Goal: Task Accomplishment & Management: Use online tool/utility

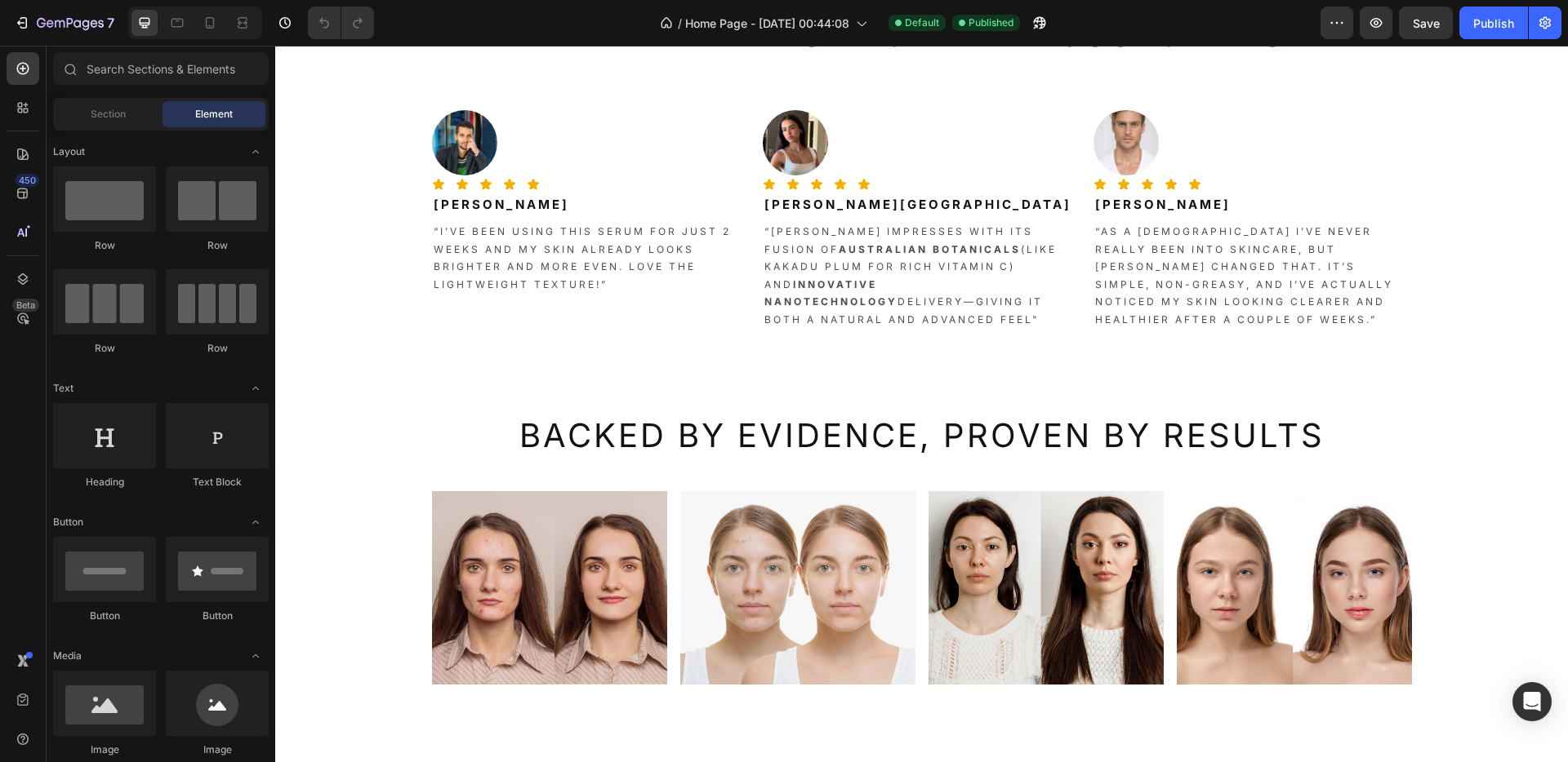
scroll to position [2376, 0]
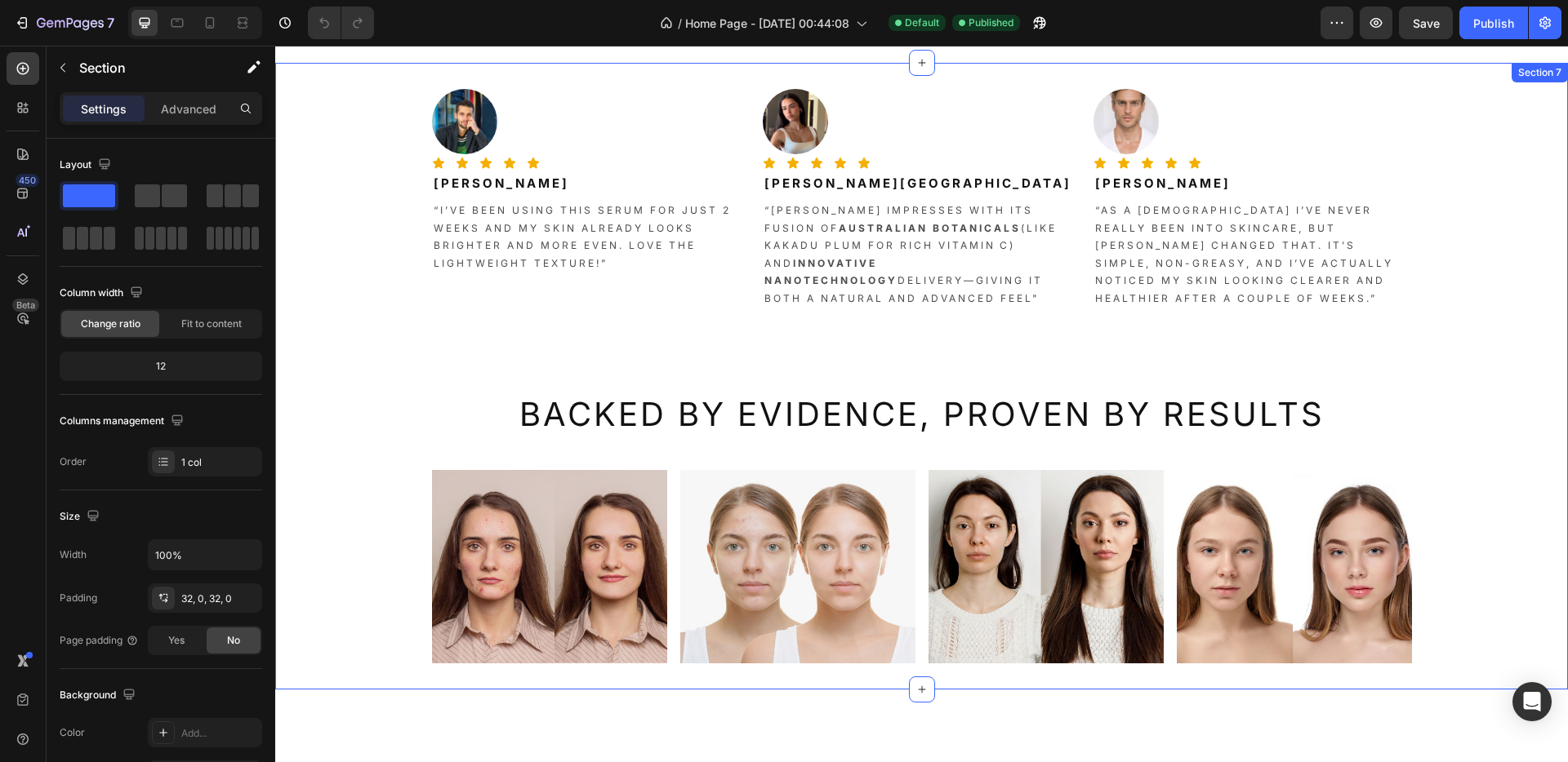
click at [649, 448] on div "Image Icon Icon Icon Icon Icon Icon List [PERSON_NAME] Heading “I’ve been using…" at bounding box center [920, 376] width 1292 height 574
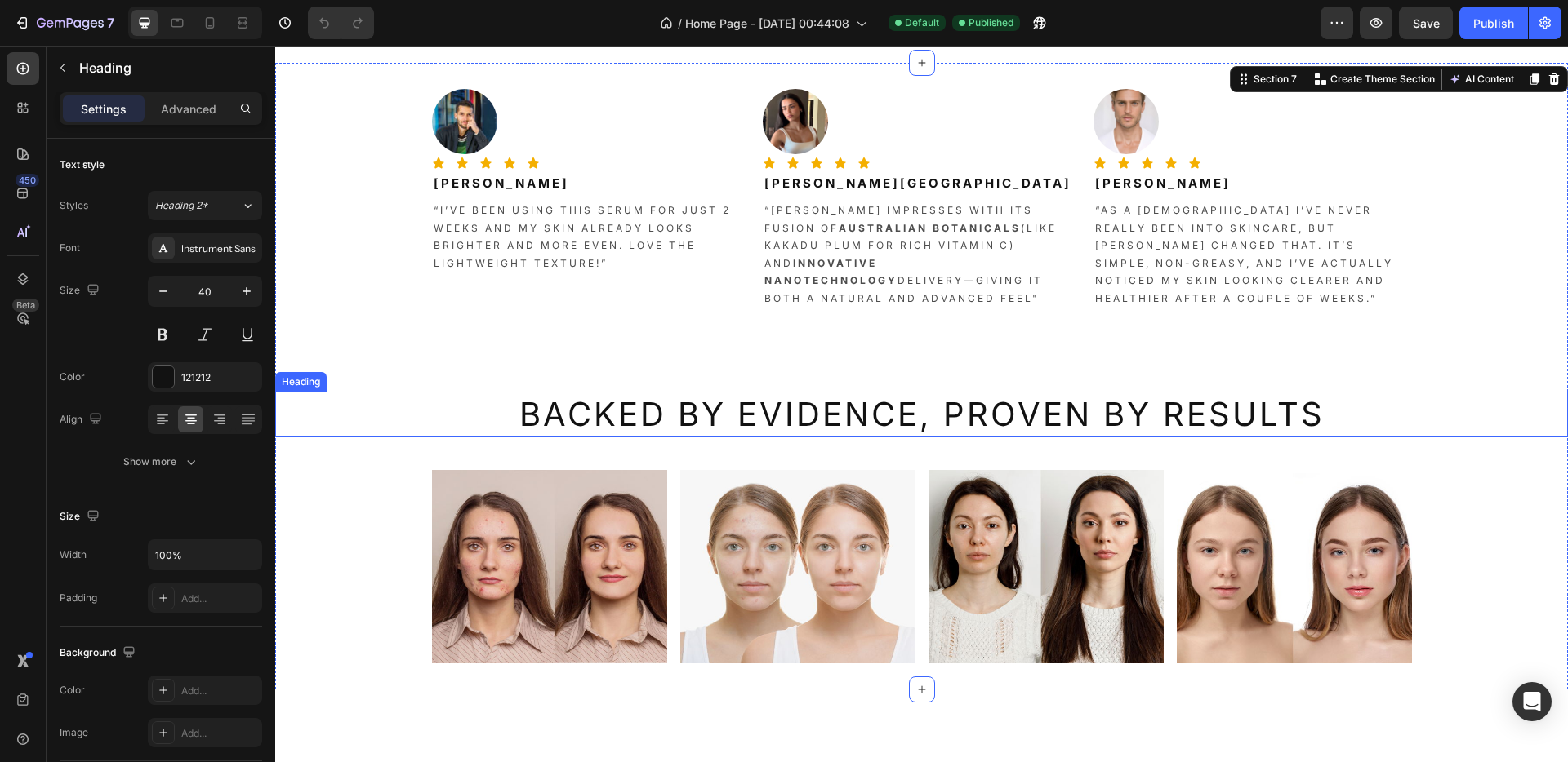
click at [459, 419] on h2 "Backed by Evidence, Proven By Results" at bounding box center [920, 414] width 1292 height 45
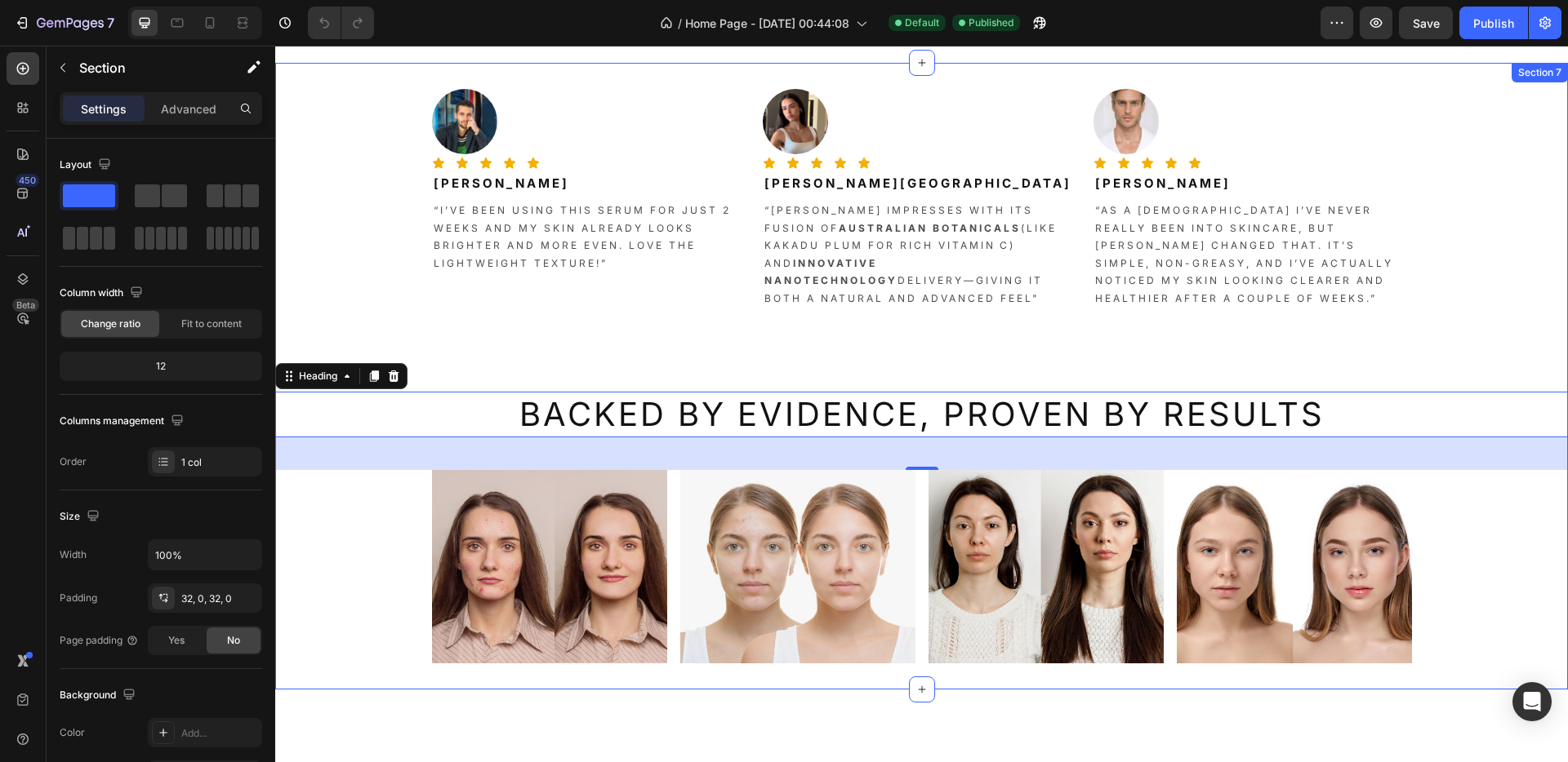
click at [372, 513] on div "Image Icon Icon Icon Icon Icon Icon List [PERSON_NAME] Heading “I’ve been using…" at bounding box center [920, 376] width 1292 height 574
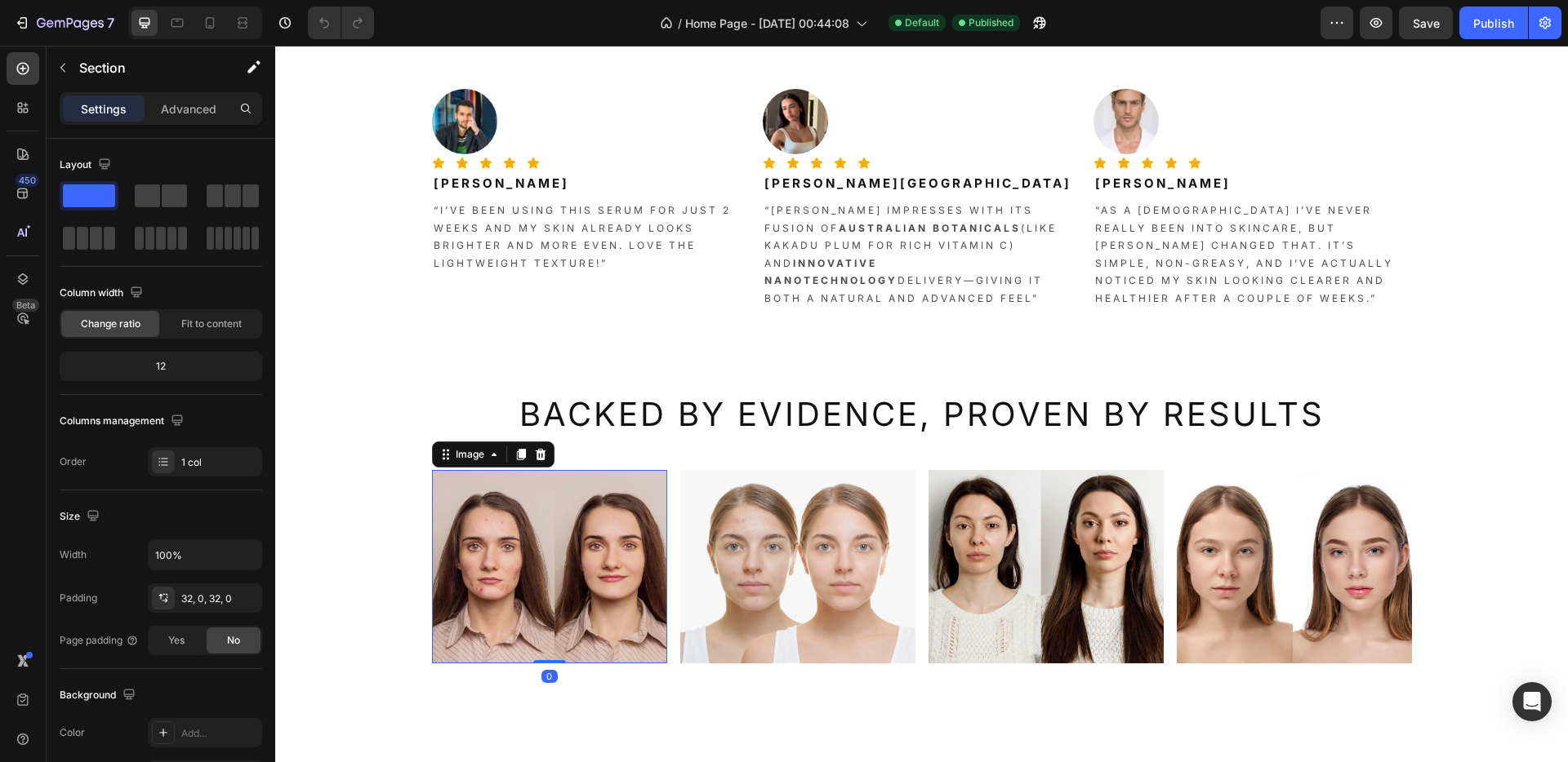
click at [528, 515] on img at bounding box center [549, 566] width 235 height 194
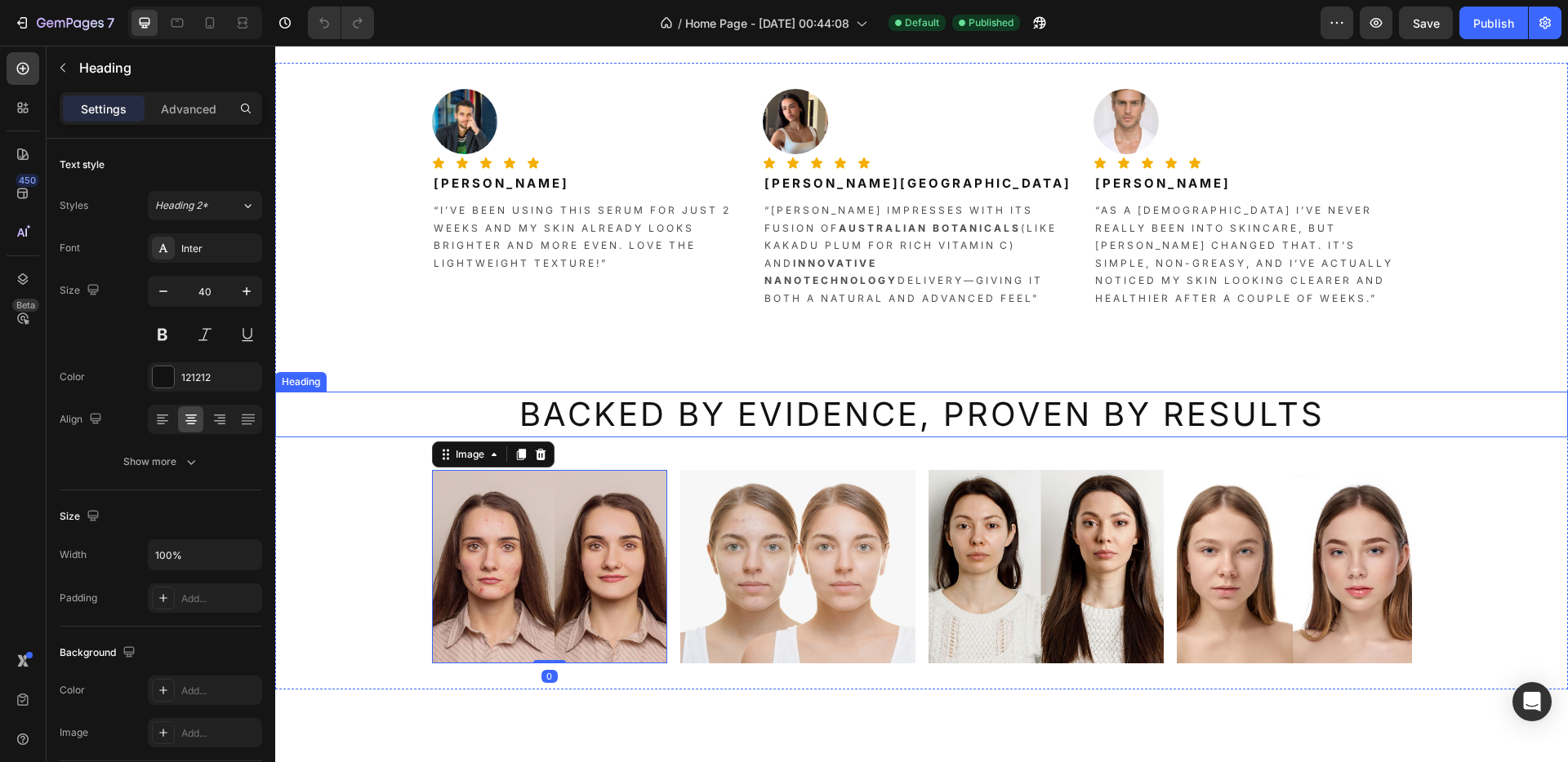
click at [312, 408] on h2 "Backed by Evidence, Proven By Results" at bounding box center [920, 414] width 1292 height 45
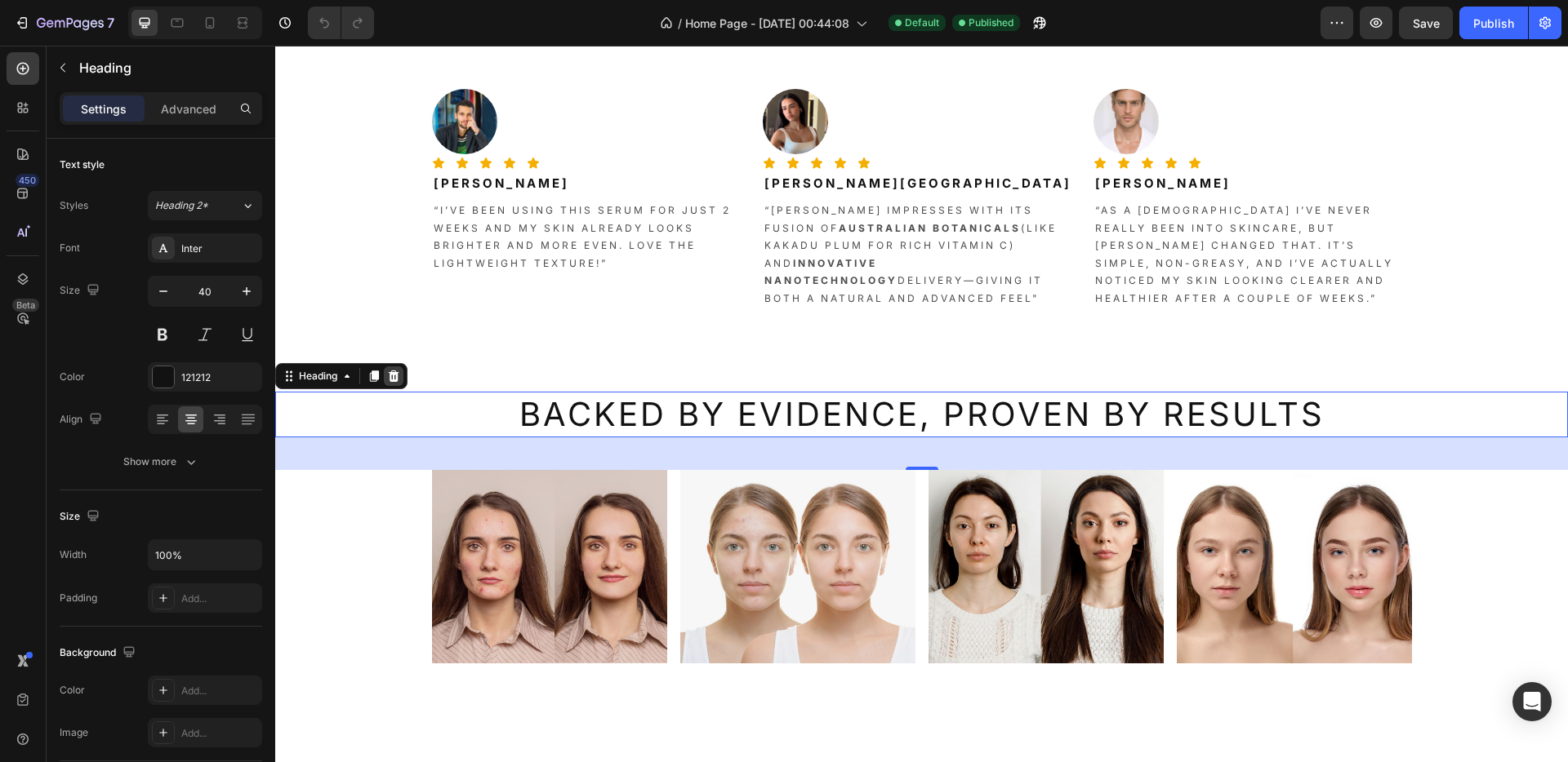
click at [394, 377] on icon at bounding box center [393, 377] width 11 height 12
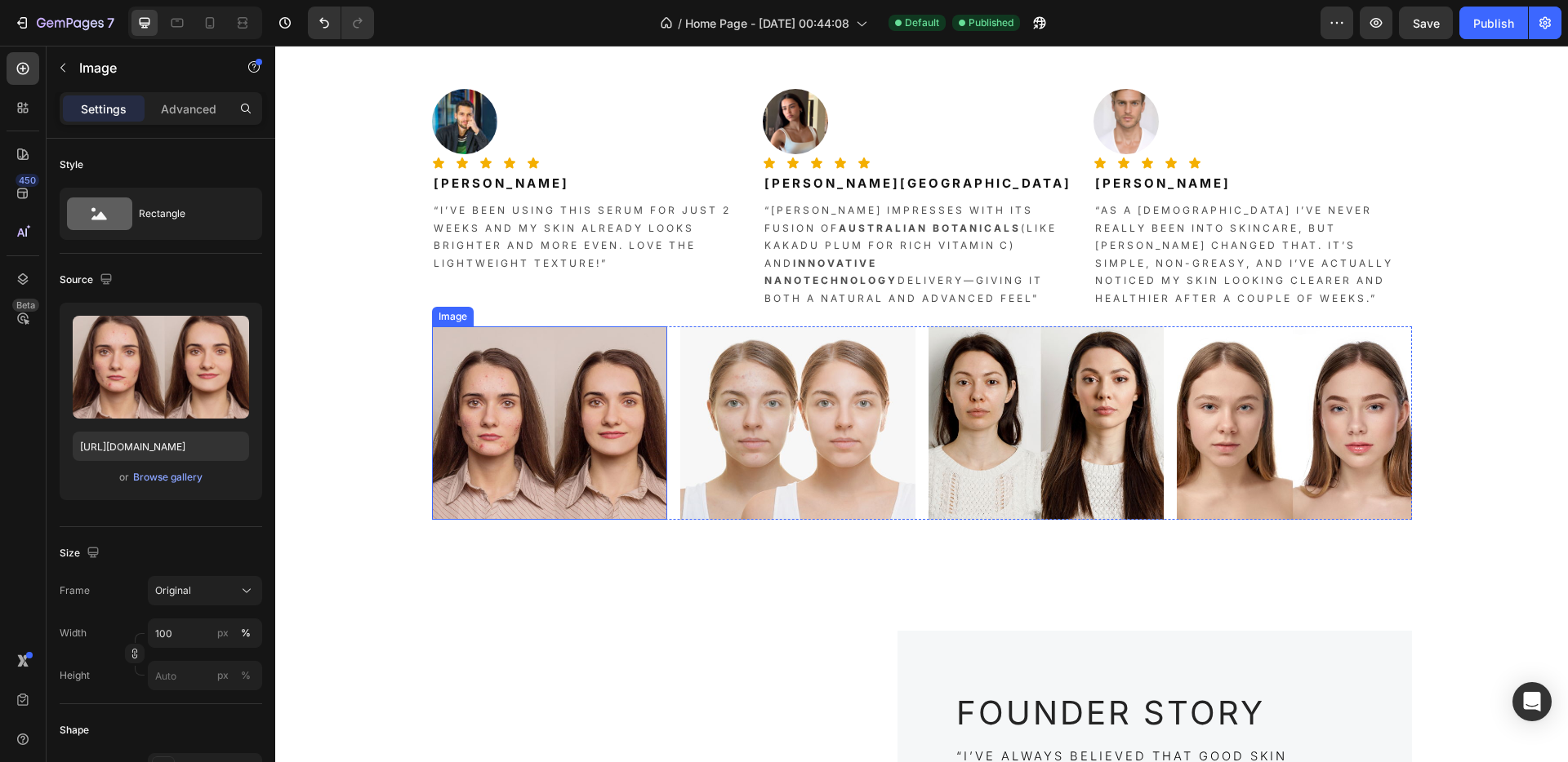
click at [564, 397] on img at bounding box center [549, 423] width 235 height 194
click at [534, 304] on icon at bounding box center [541, 311] width 13 height 13
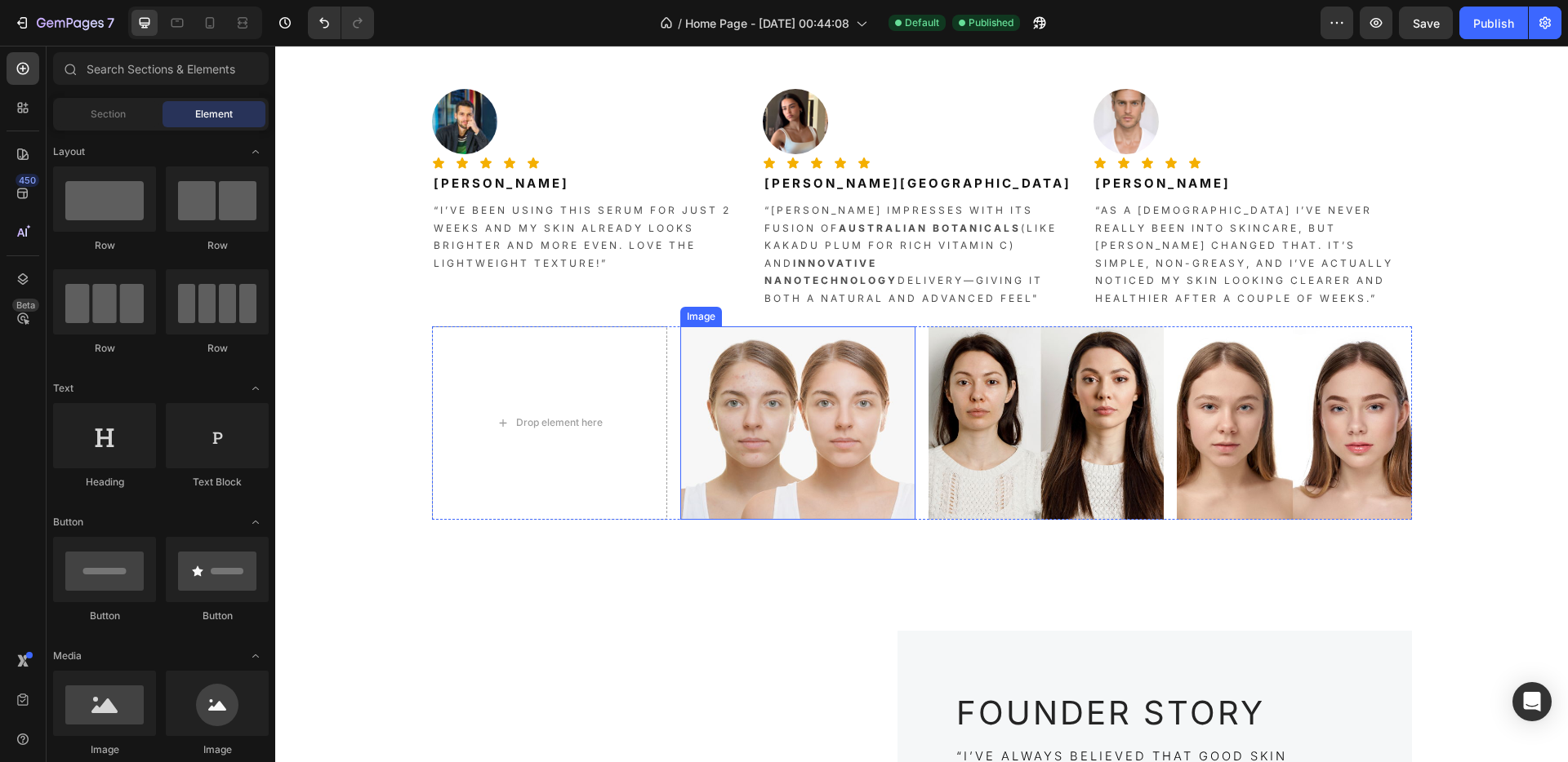
click at [763, 408] on img at bounding box center [798, 423] width 235 height 194
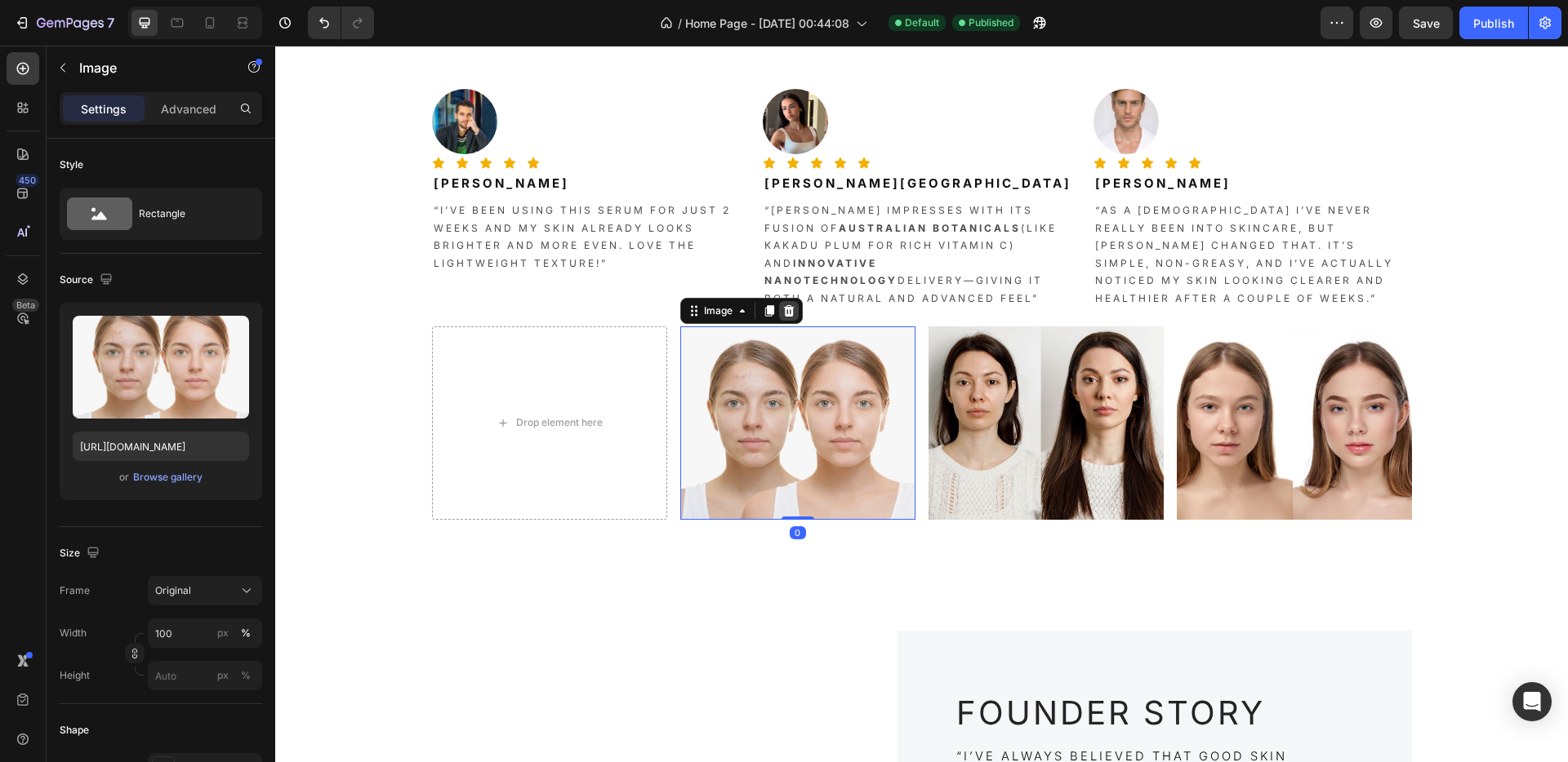
click at [779, 309] on div at bounding box center [788, 311] width 19 height 19
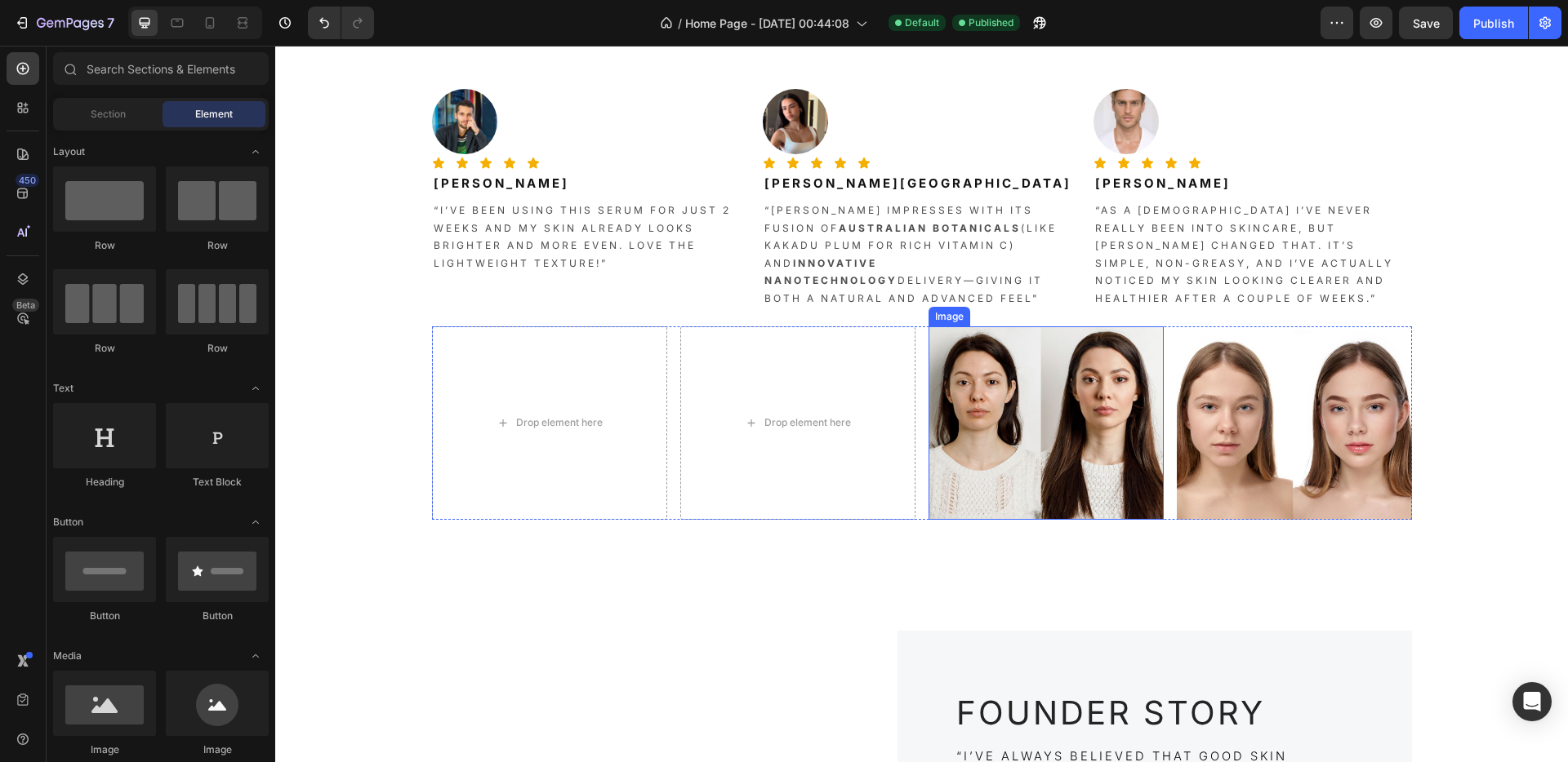
click at [1006, 382] on img at bounding box center [1046, 423] width 235 height 194
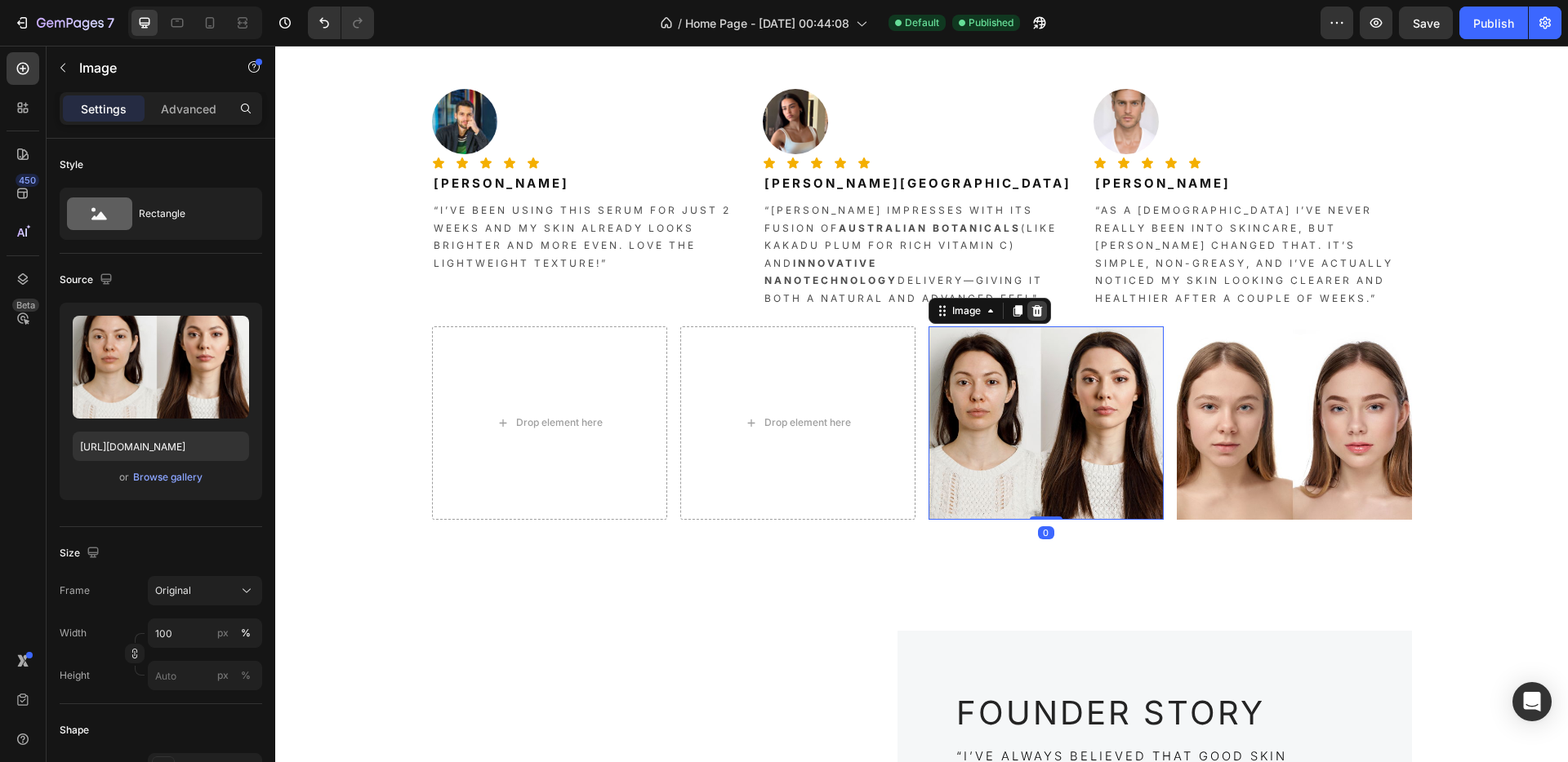
click at [1034, 307] on icon at bounding box center [1037, 311] width 13 height 13
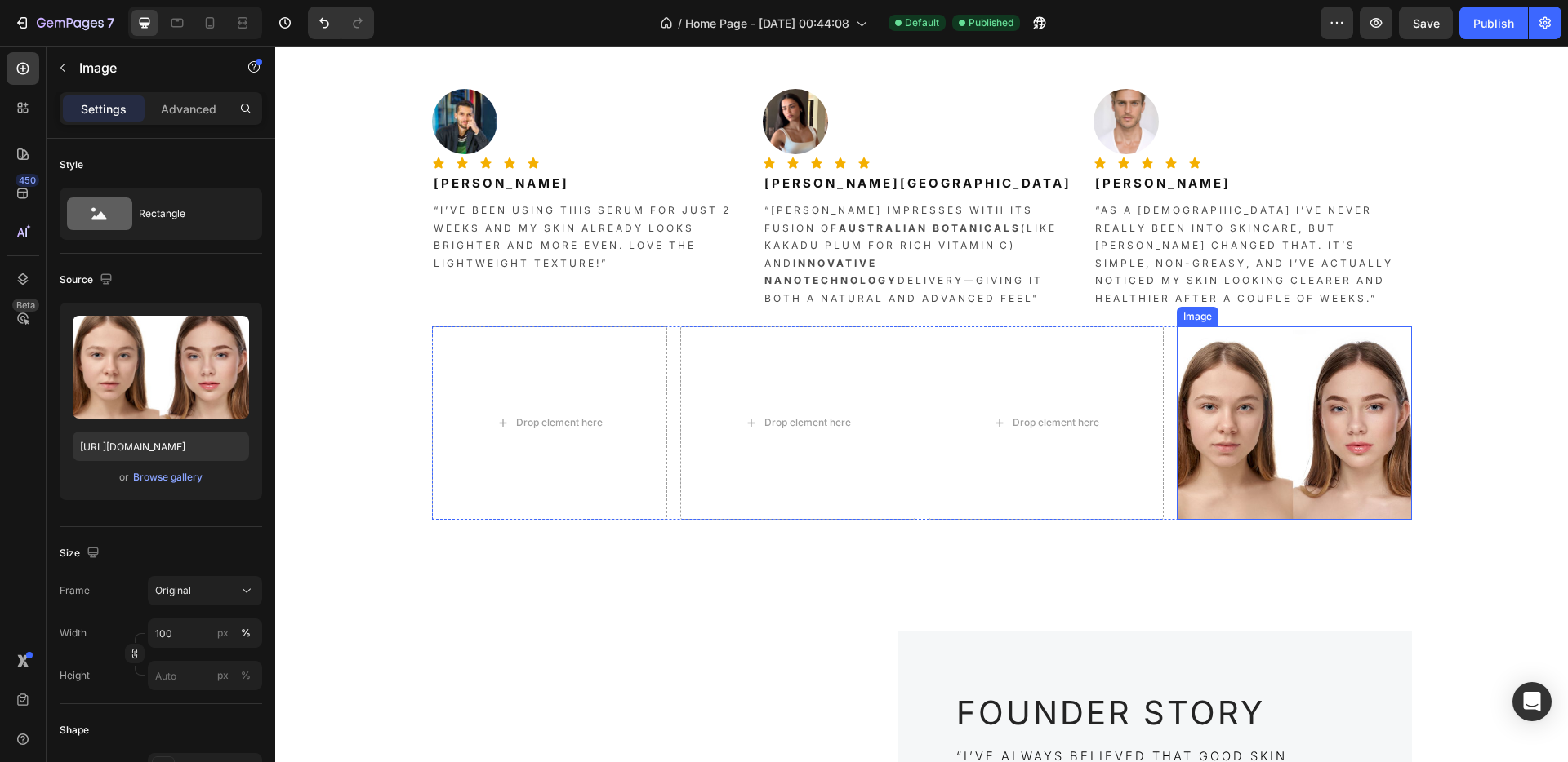
click at [1242, 369] on img at bounding box center [1294, 423] width 235 height 194
click at [1282, 306] on icon at bounding box center [1286, 311] width 13 height 13
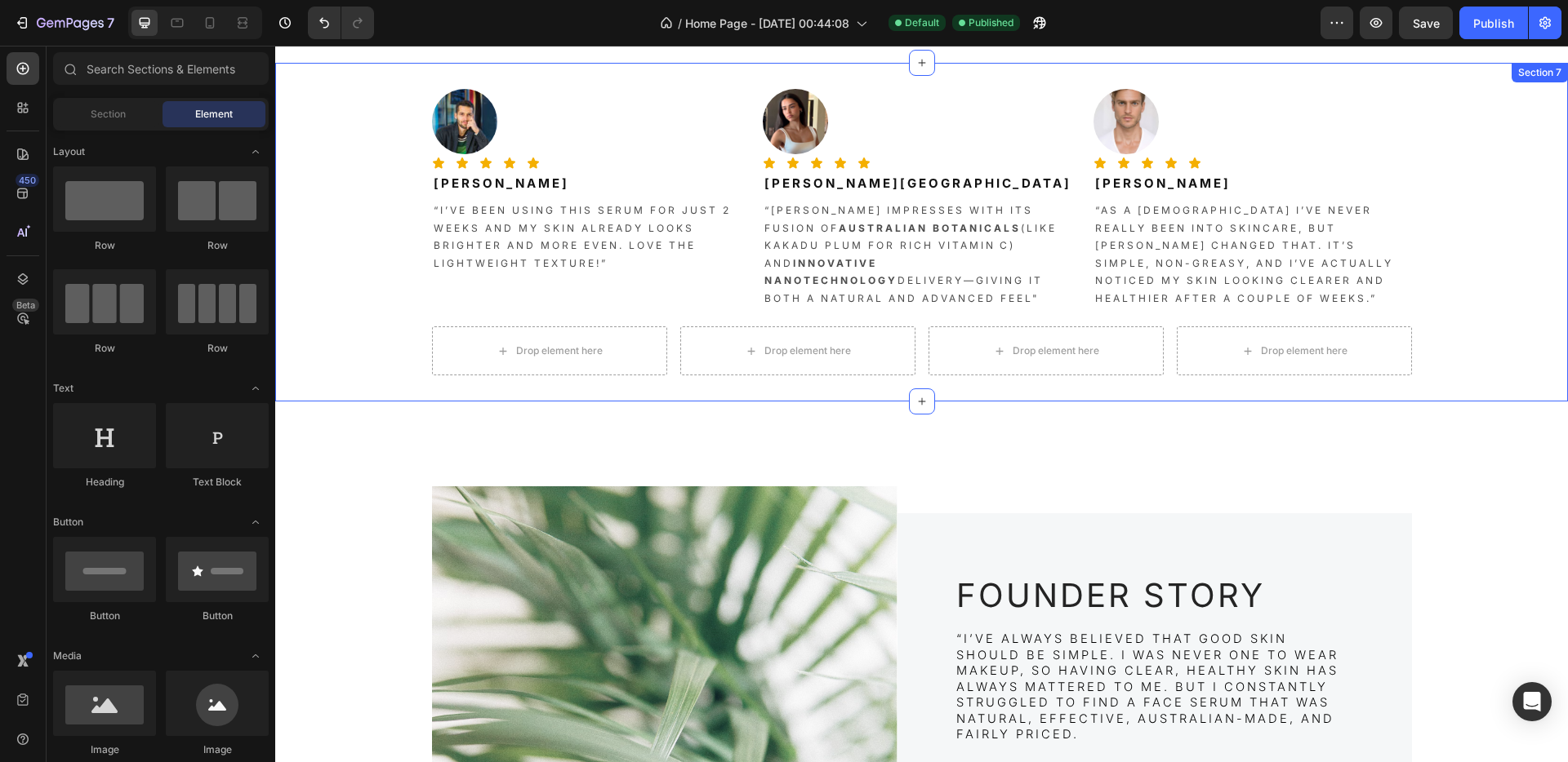
click at [1443, 348] on div "Image Icon Icon Icon Icon Icon Icon List [PERSON_NAME] Heading “I’ve been using…" at bounding box center [920, 231] width 1292 height 286
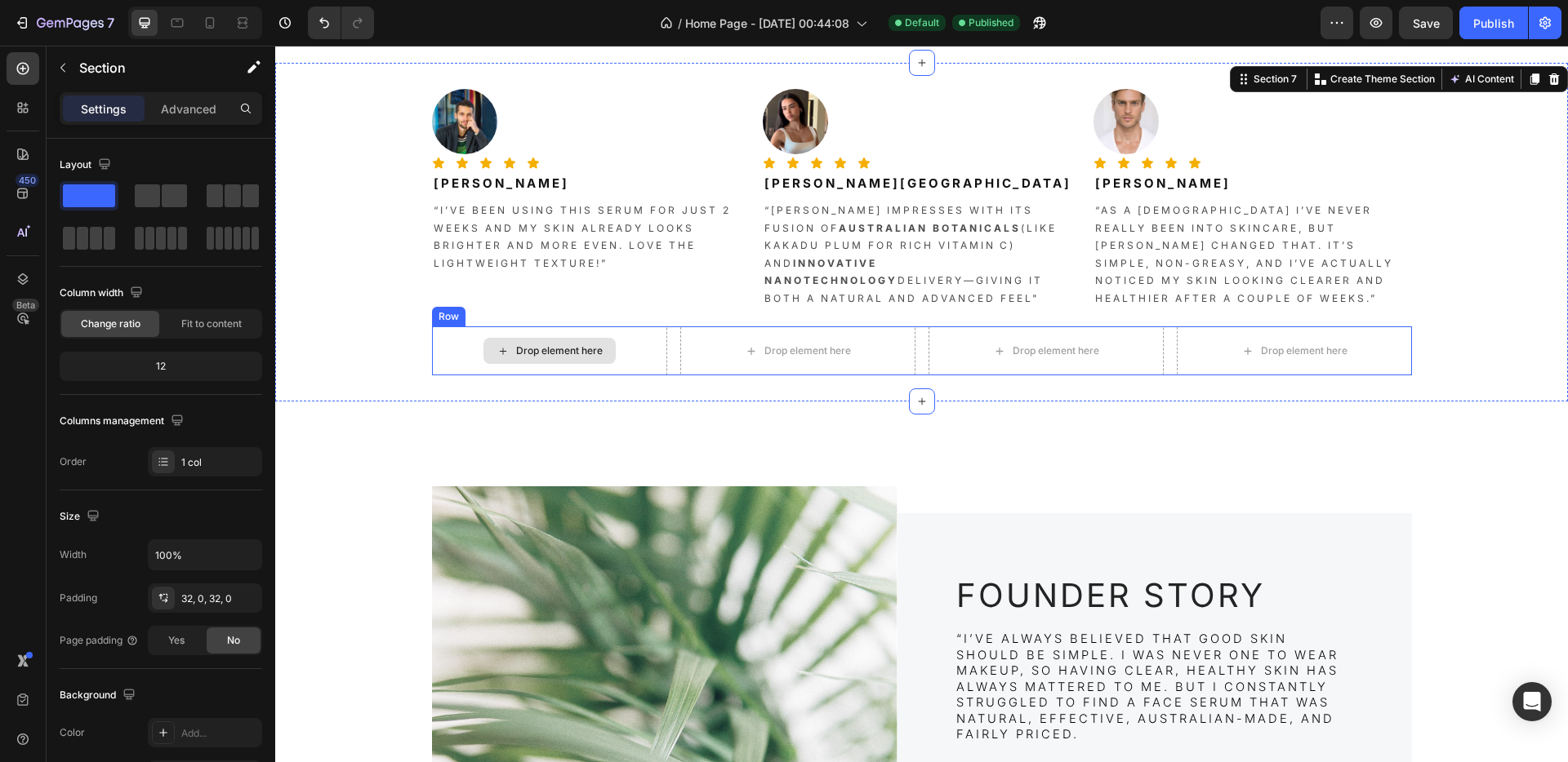
click at [448, 332] on div "Drop element here" at bounding box center [549, 351] width 235 height 49
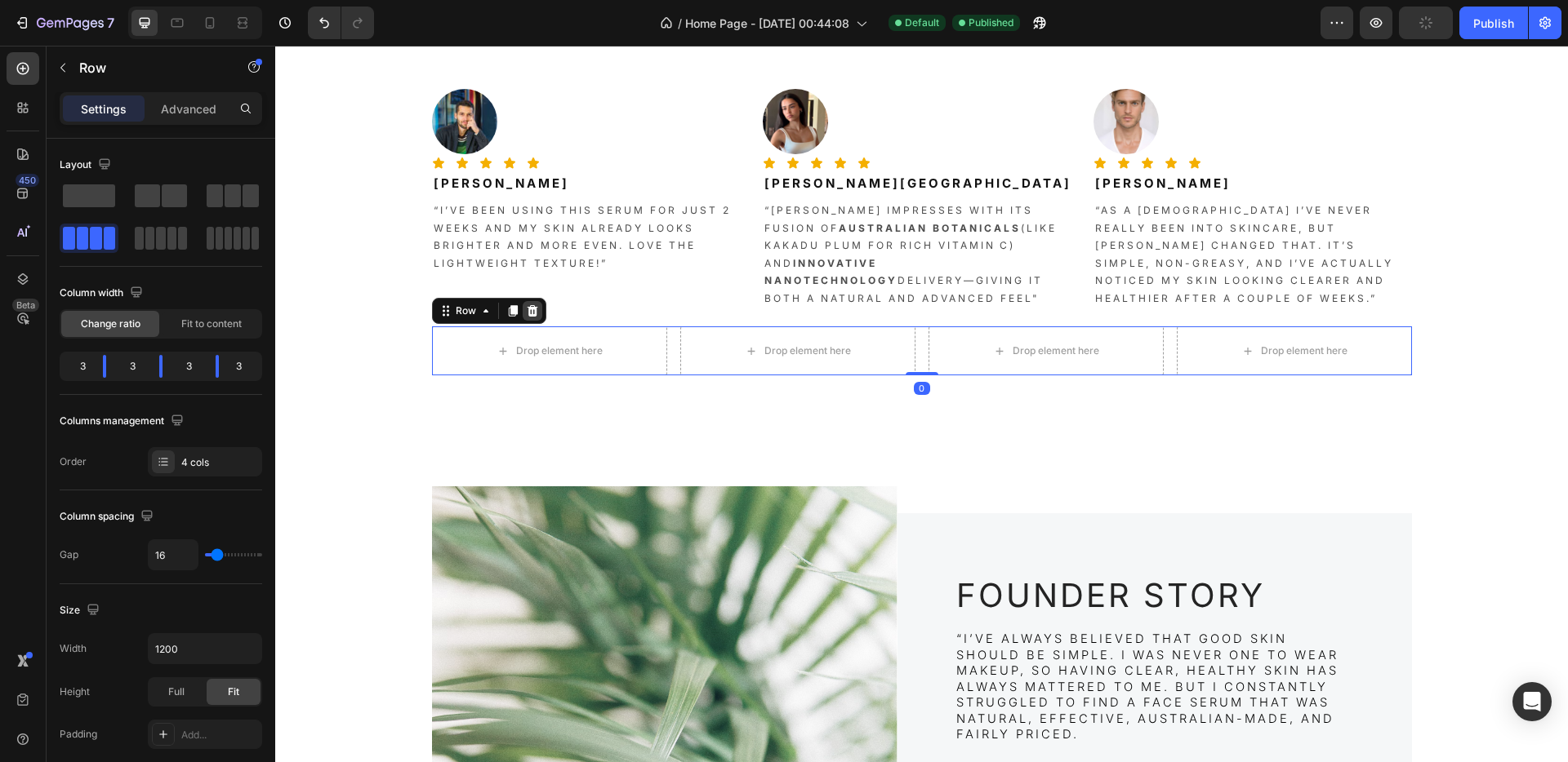
click at [526, 312] on icon at bounding box center [531, 311] width 11 height 12
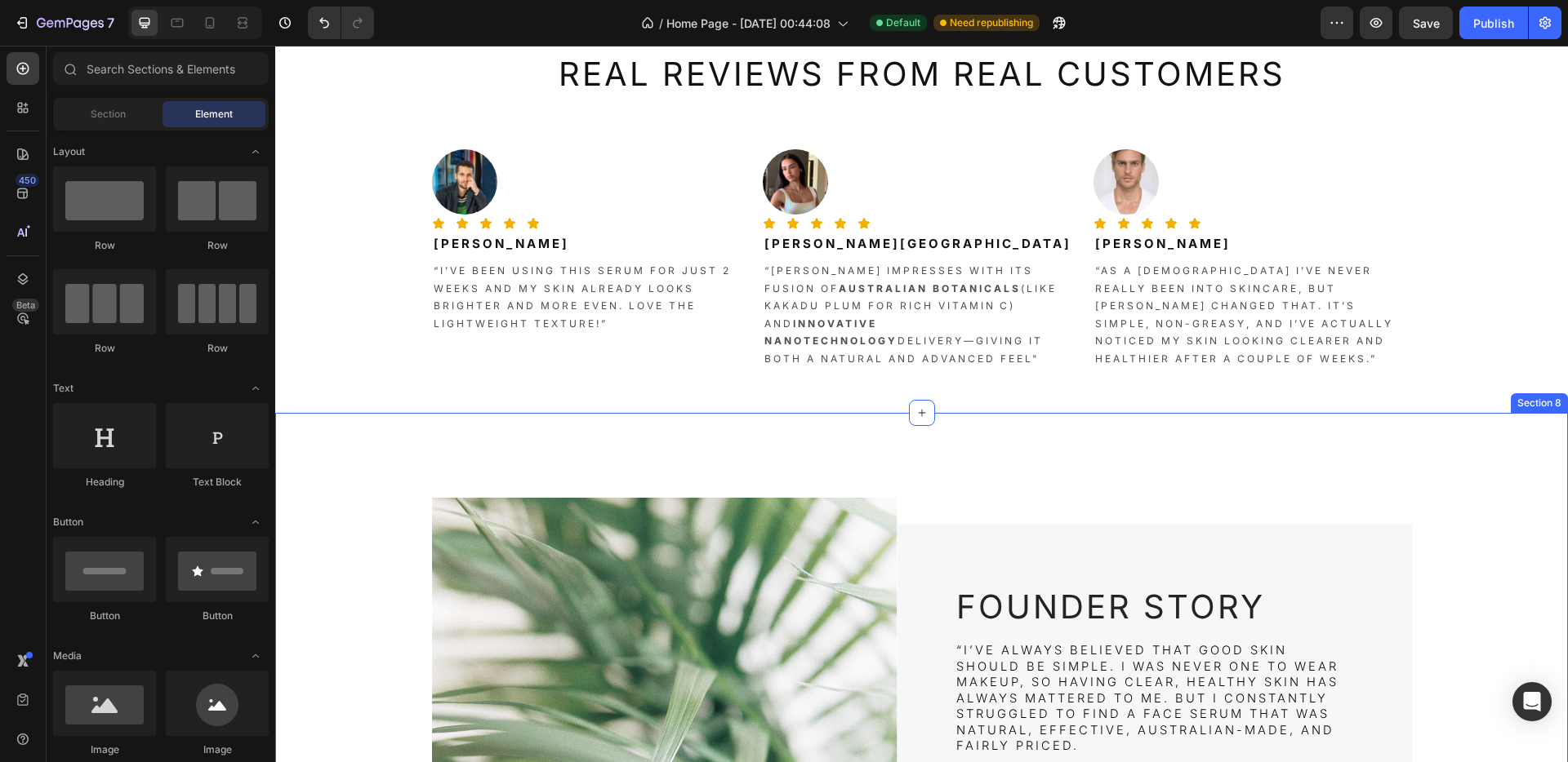
scroll to position [2224, 0]
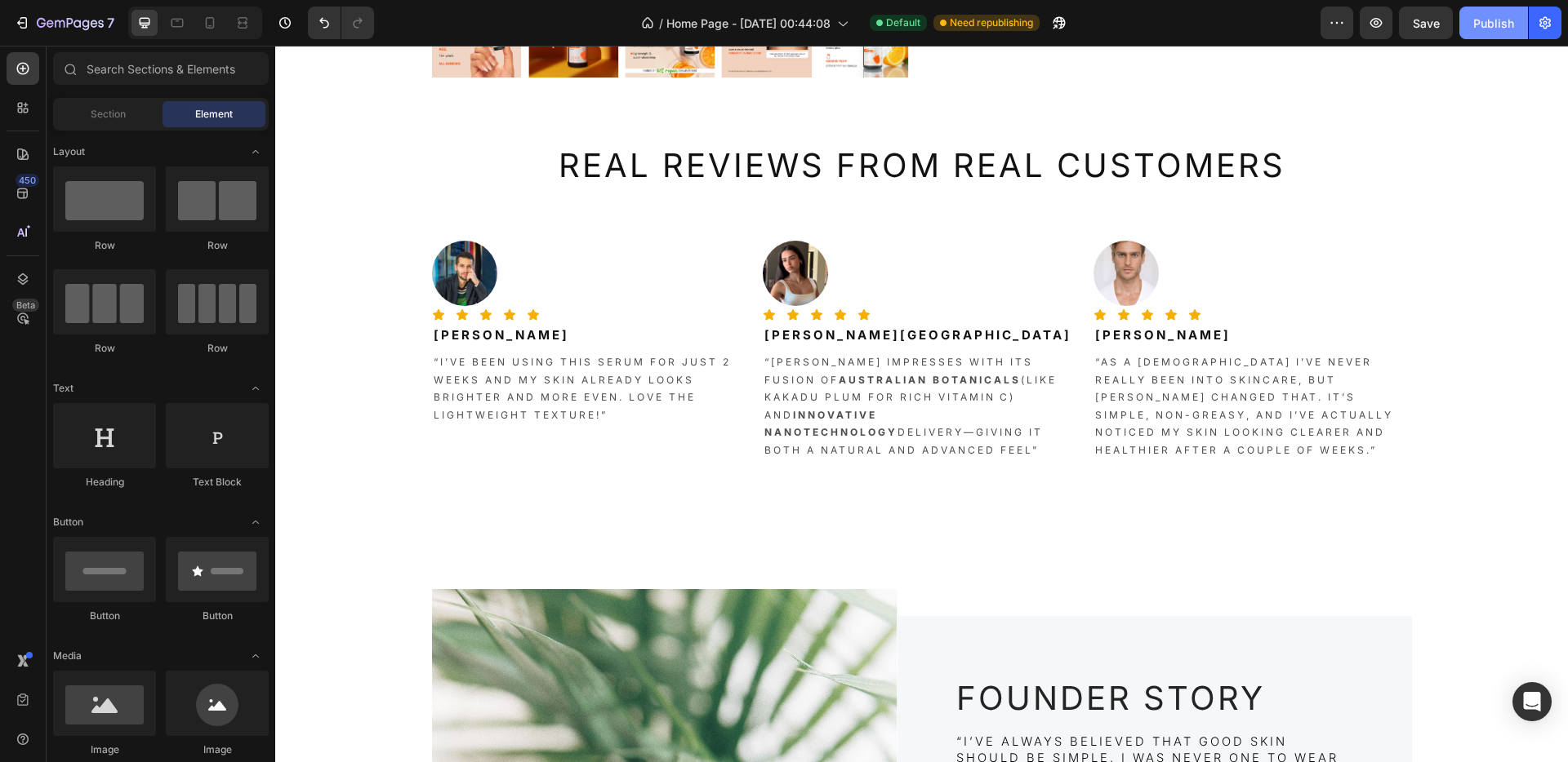
click at [1486, 35] on button "Publish" at bounding box center [1493, 23] width 68 height 33
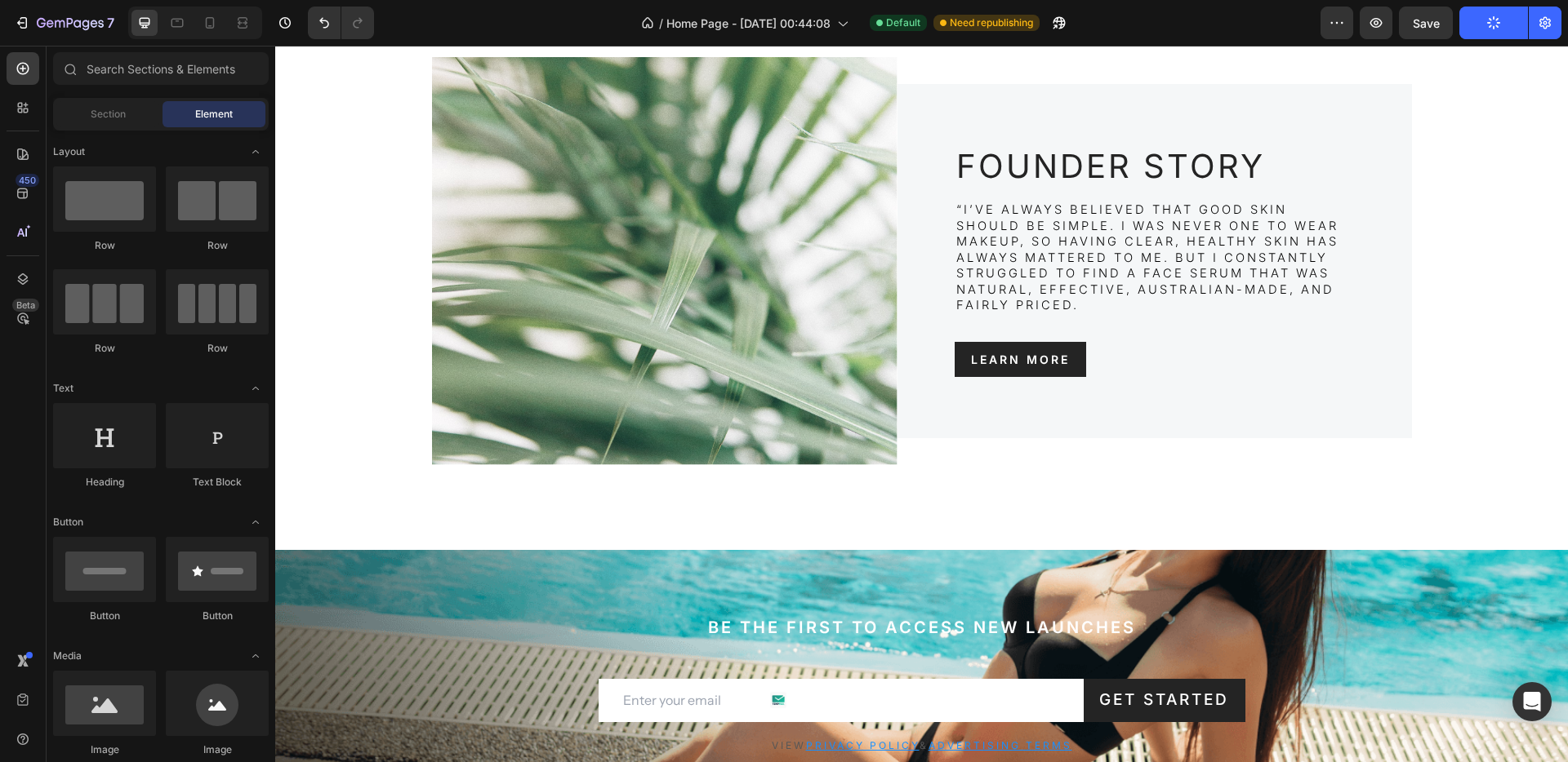
scroll to position [2500, 0]
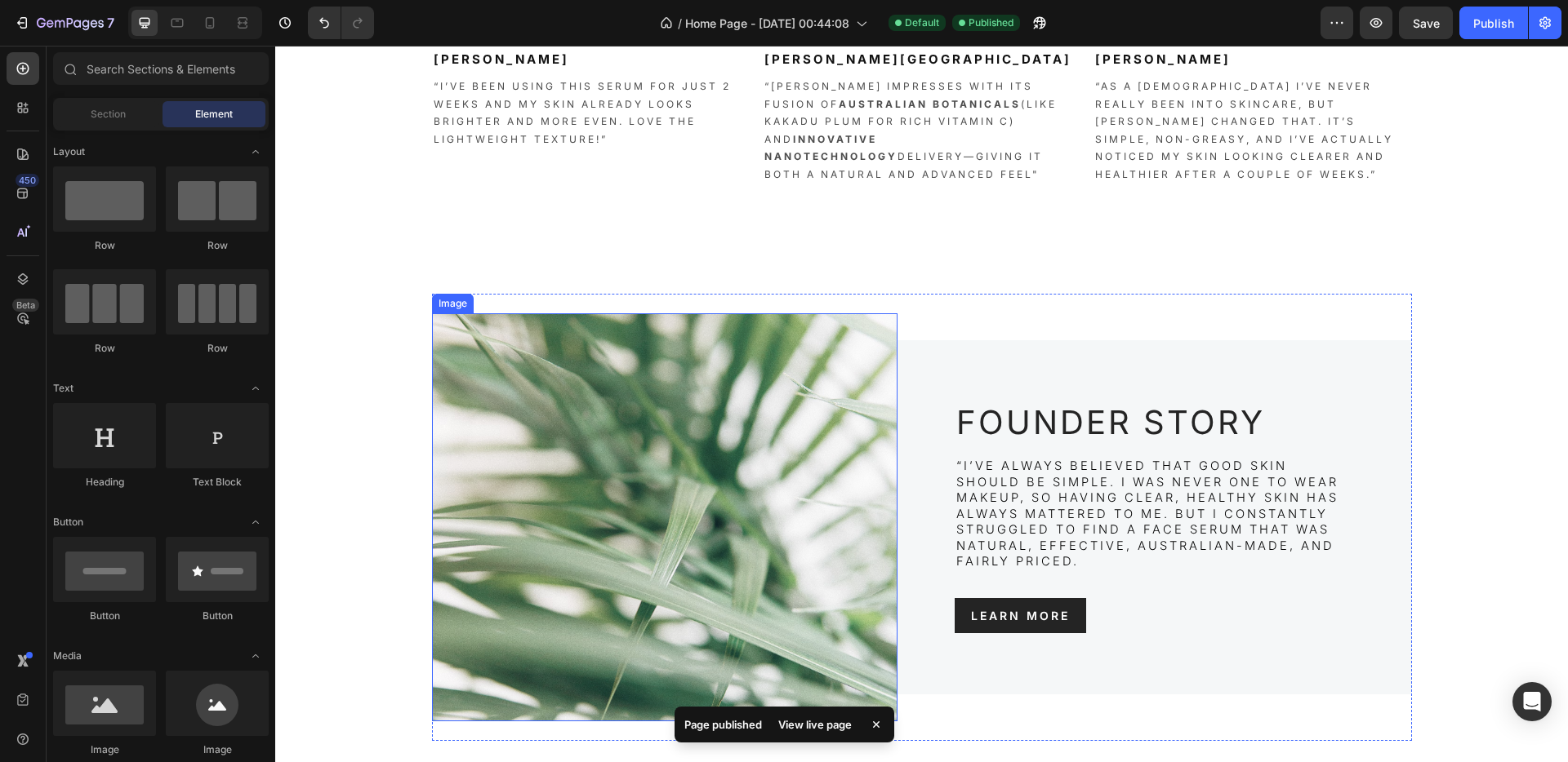
click at [650, 453] on img at bounding box center [664, 517] width 465 height 408
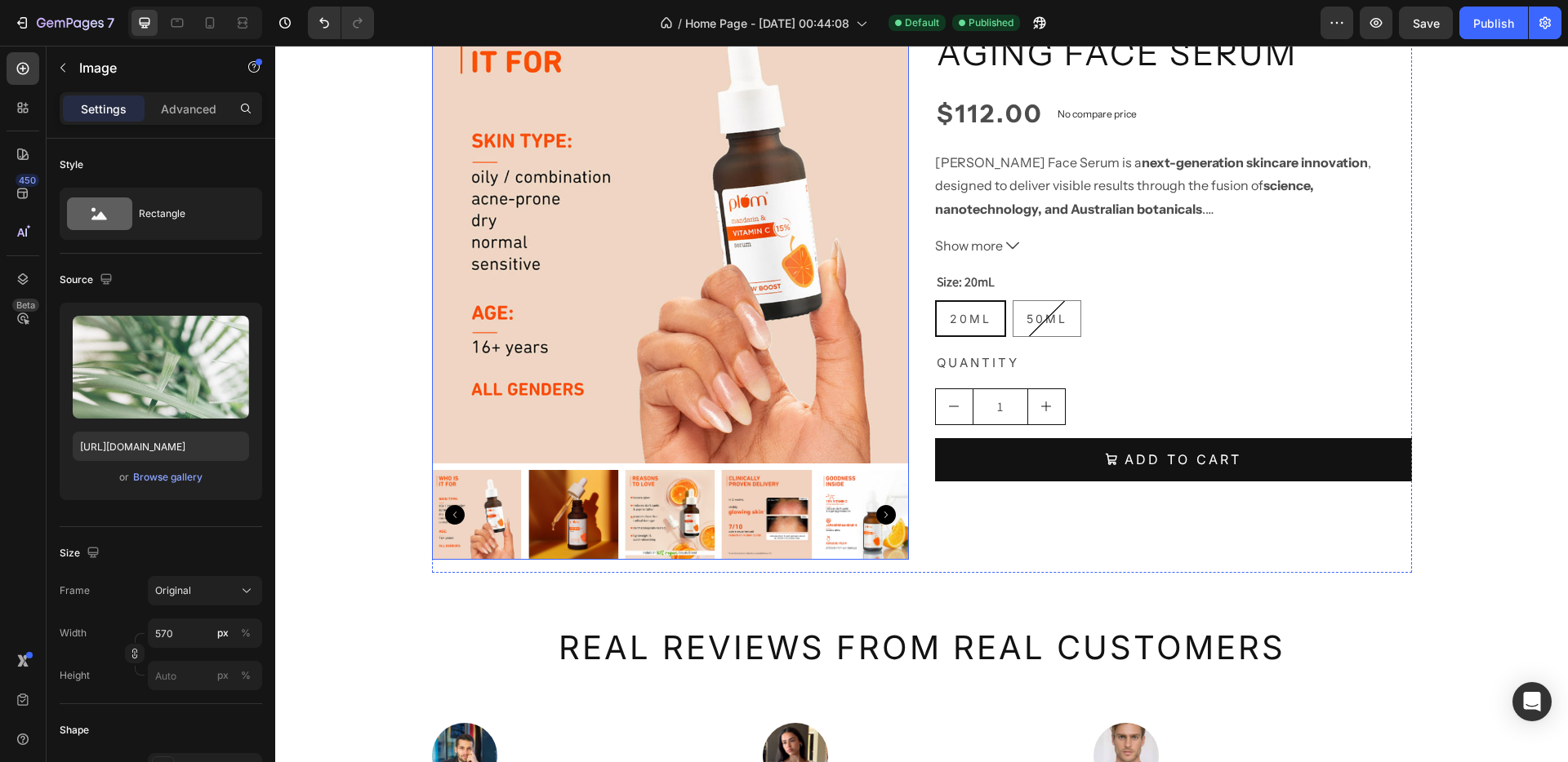
scroll to position [1454, 0]
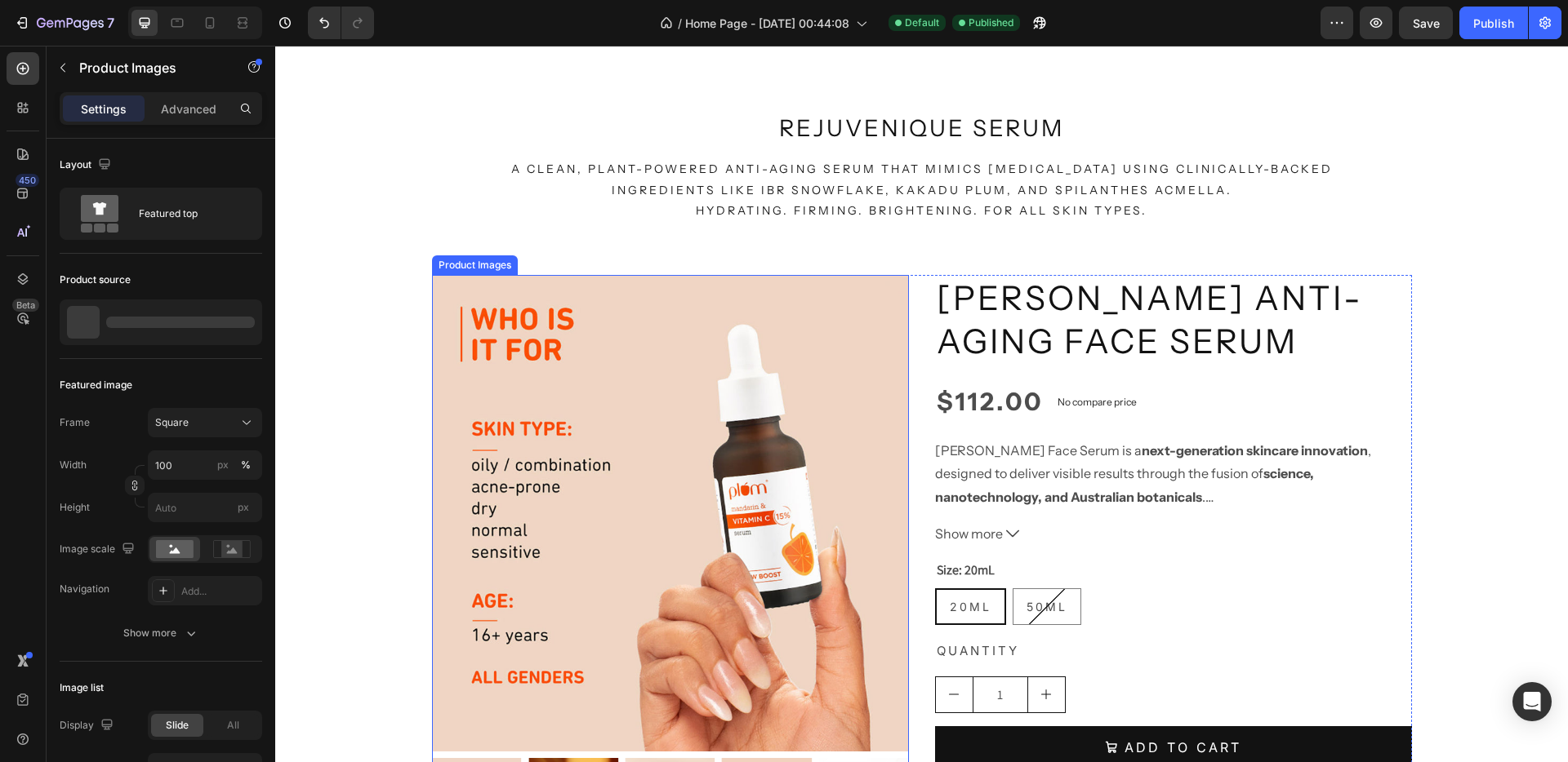
click at [704, 466] on img at bounding box center [670, 512] width 477 height 477
click at [1480, 5] on div "7 Version history / Home Page - [DATE] 00:44:08 Default Published Preview Save …" at bounding box center [784, 23] width 1568 height 46
click at [1495, 28] on div "Publish" at bounding box center [1493, 23] width 40 height 17
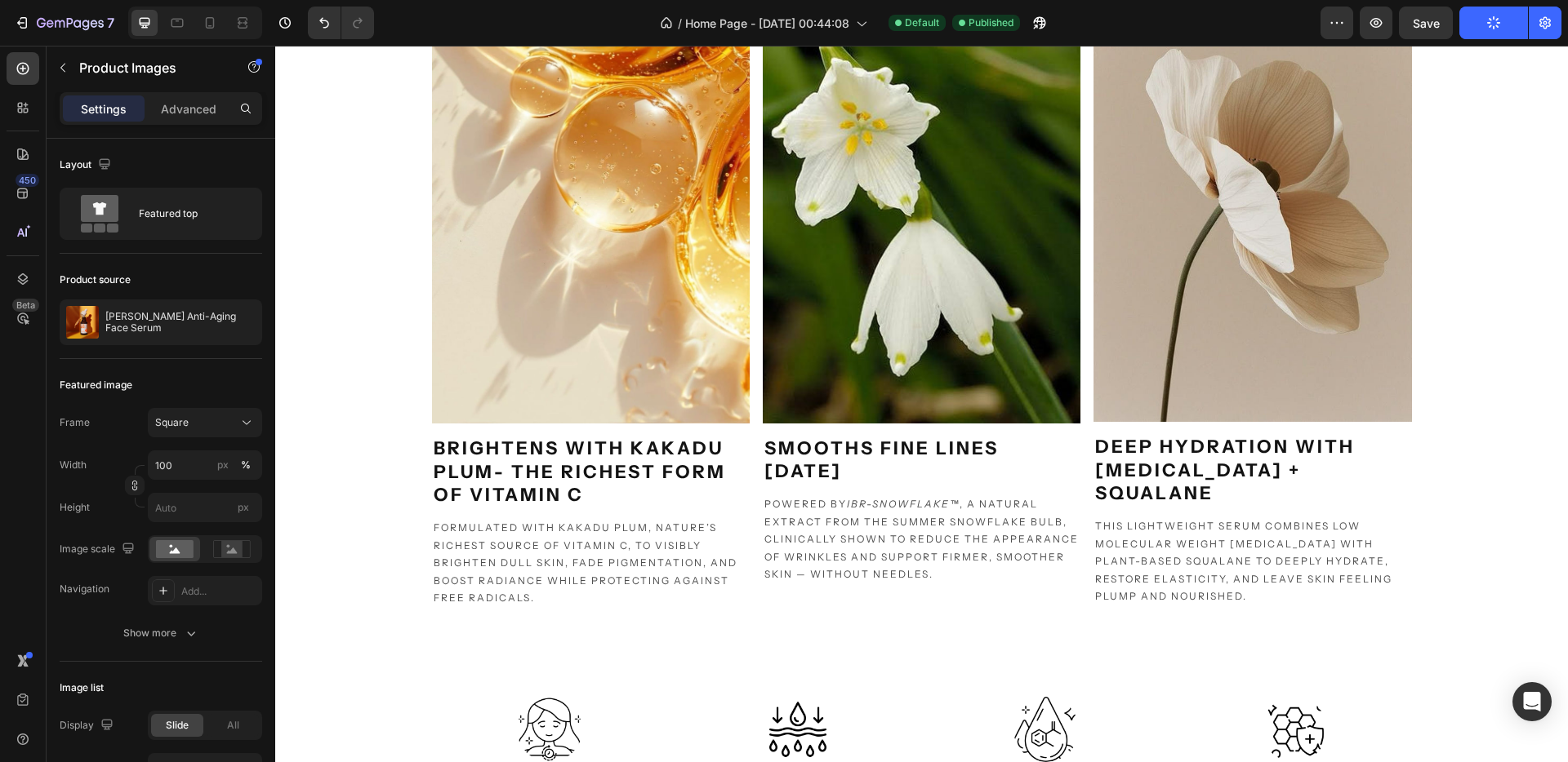
scroll to position [0, 0]
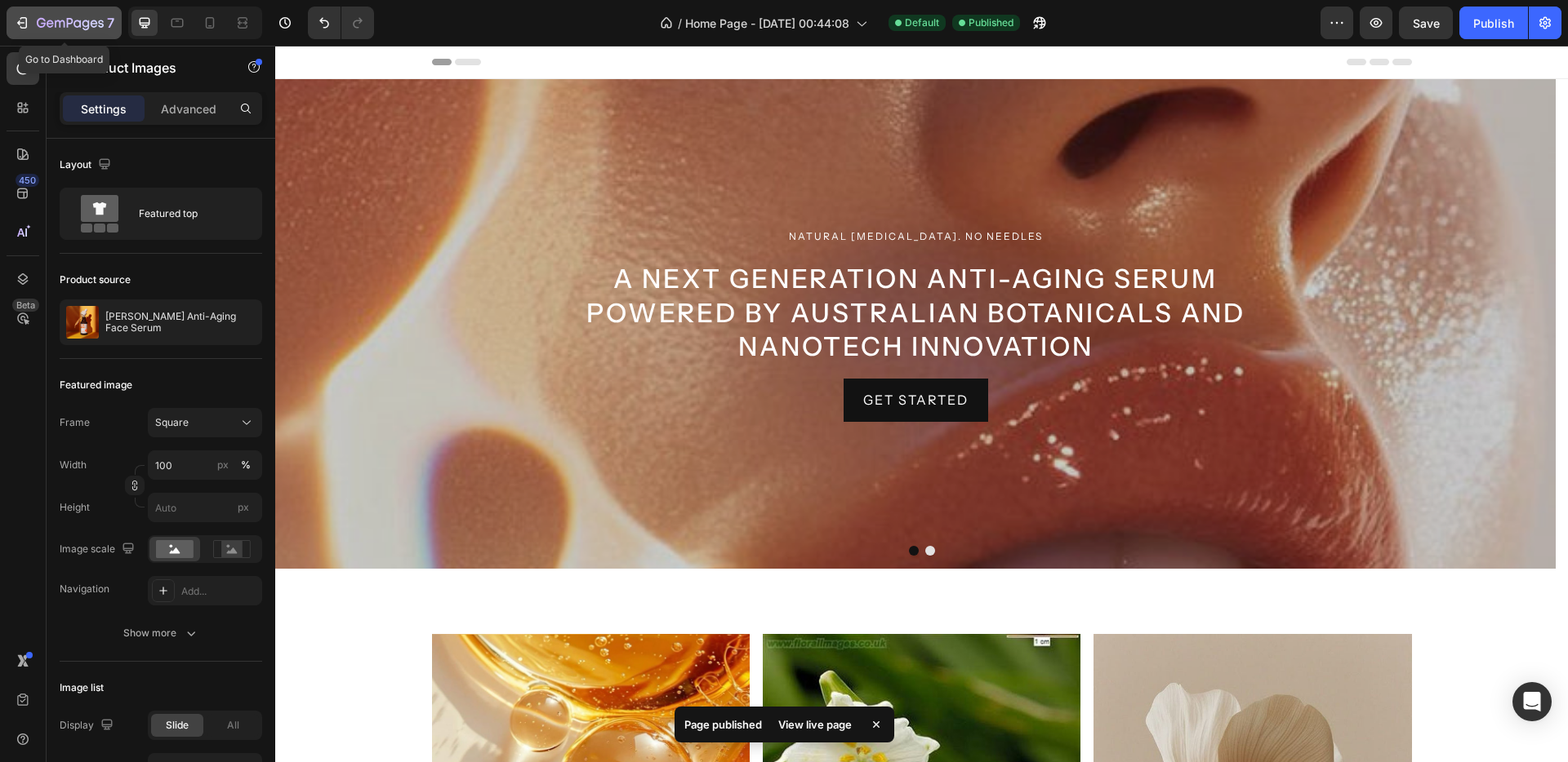
click at [42, 17] on icon "button" at bounding box center [69, 24] width 66 height 13
